Goal: Task Accomplishment & Management: Manage account settings

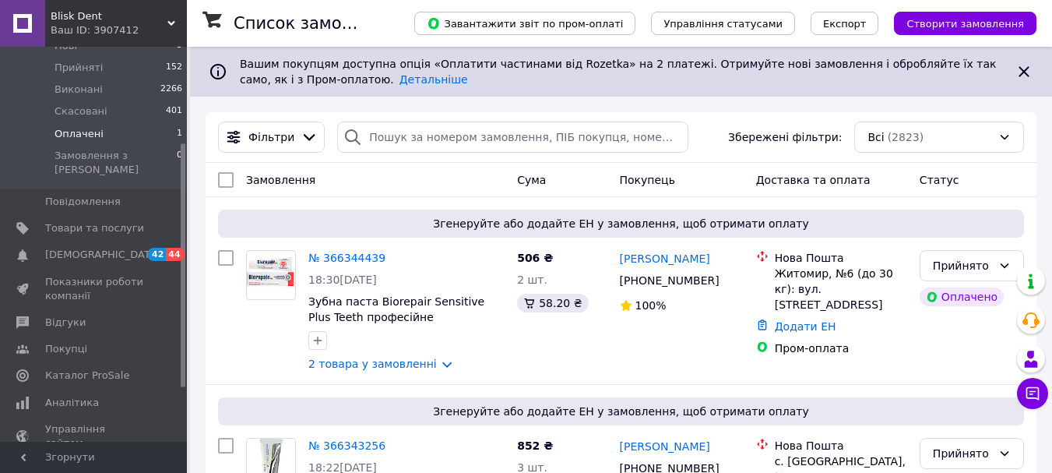
scroll to position [156, 0]
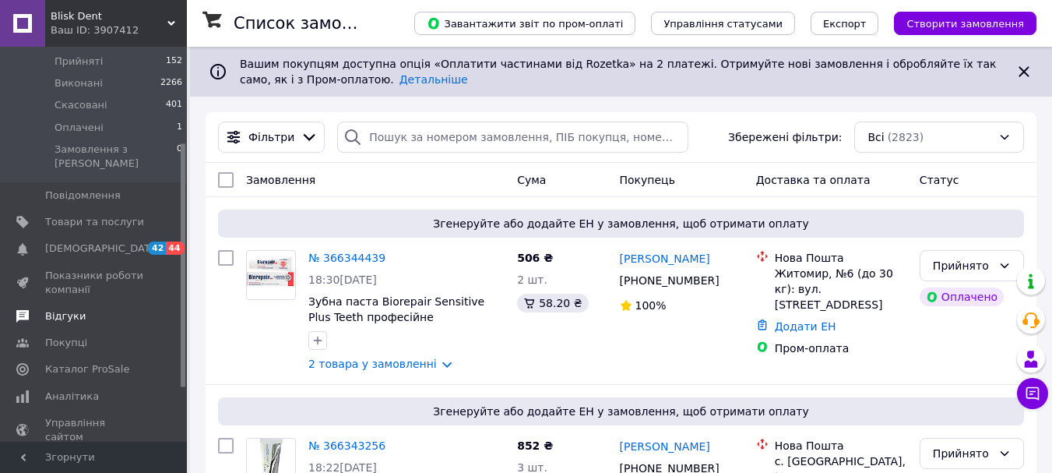
click at [71, 309] on span "Відгуки" at bounding box center [65, 316] width 40 height 14
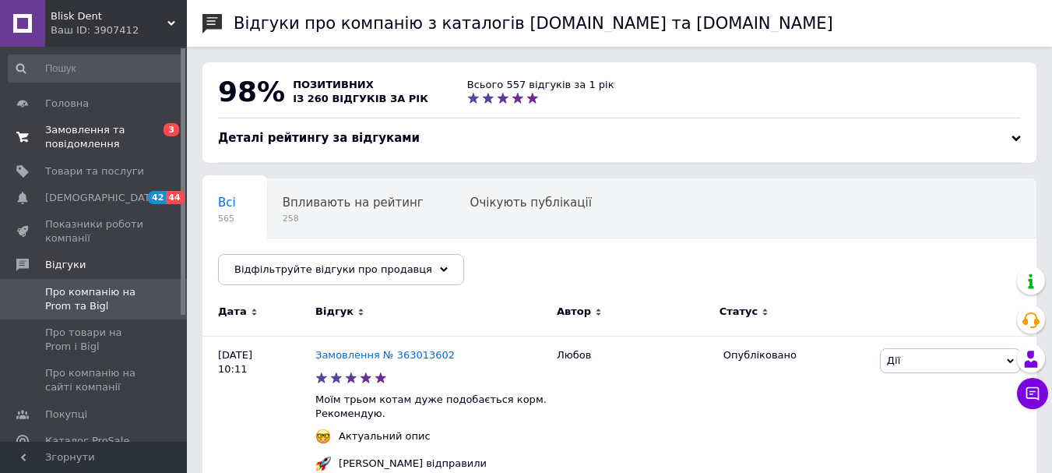
click at [55, 134] on span "Замовлення та повідомлення" at bounding box center [94, 137] width 99 height 28
